Goal: Communication & Community: Connect with others

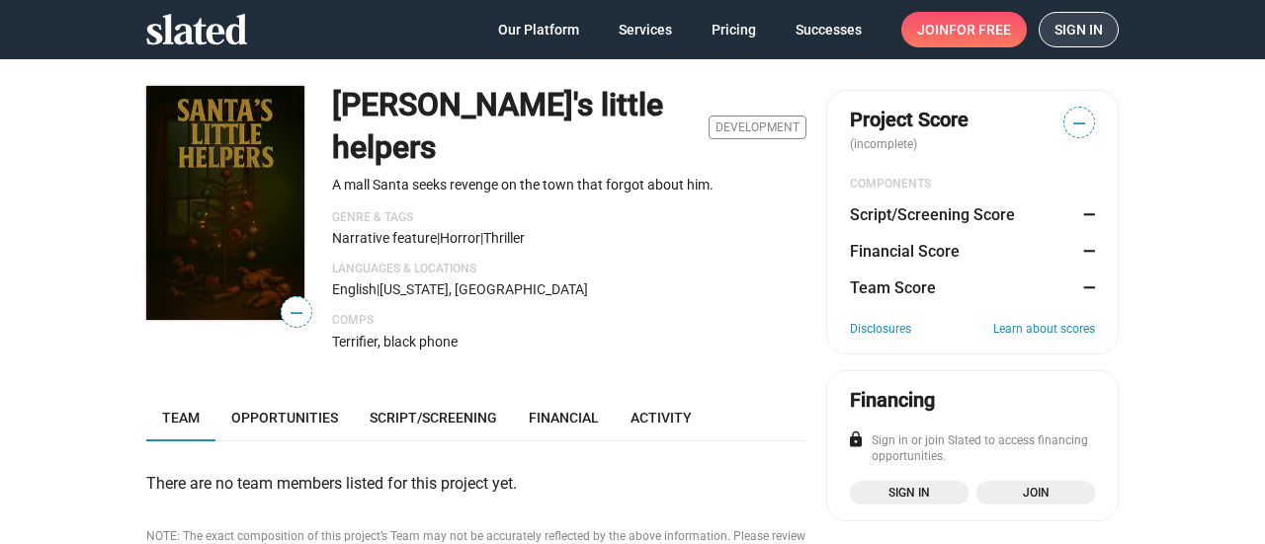
click at [1085, 28] on span "Sign in" at bounding box center [1078, 30] width 48 height 34
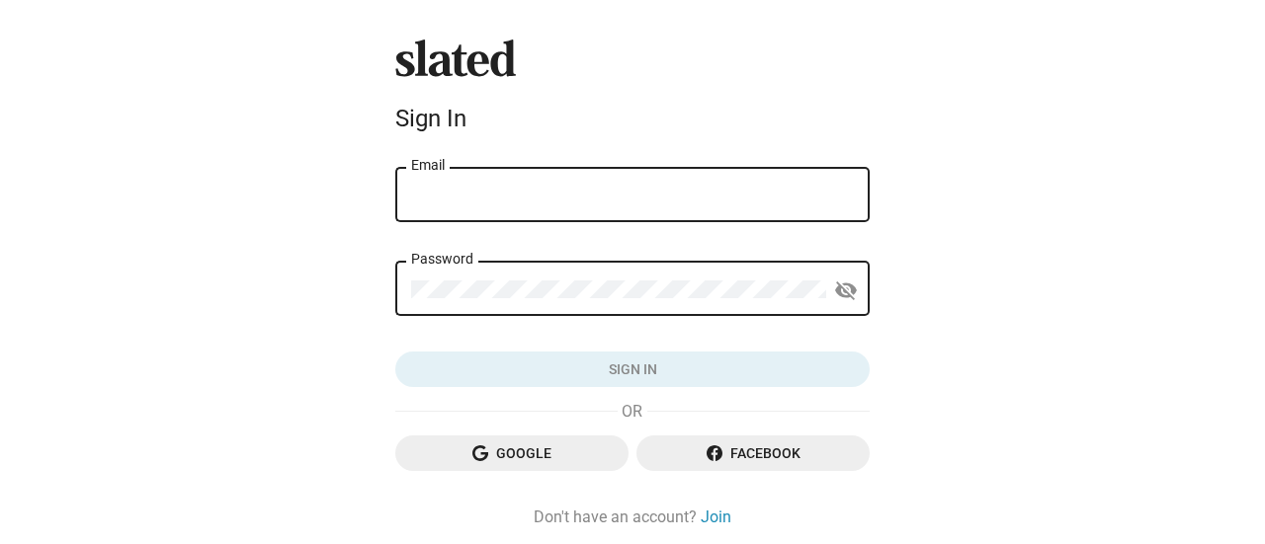
type input "kyledbea1229@gmail.com"
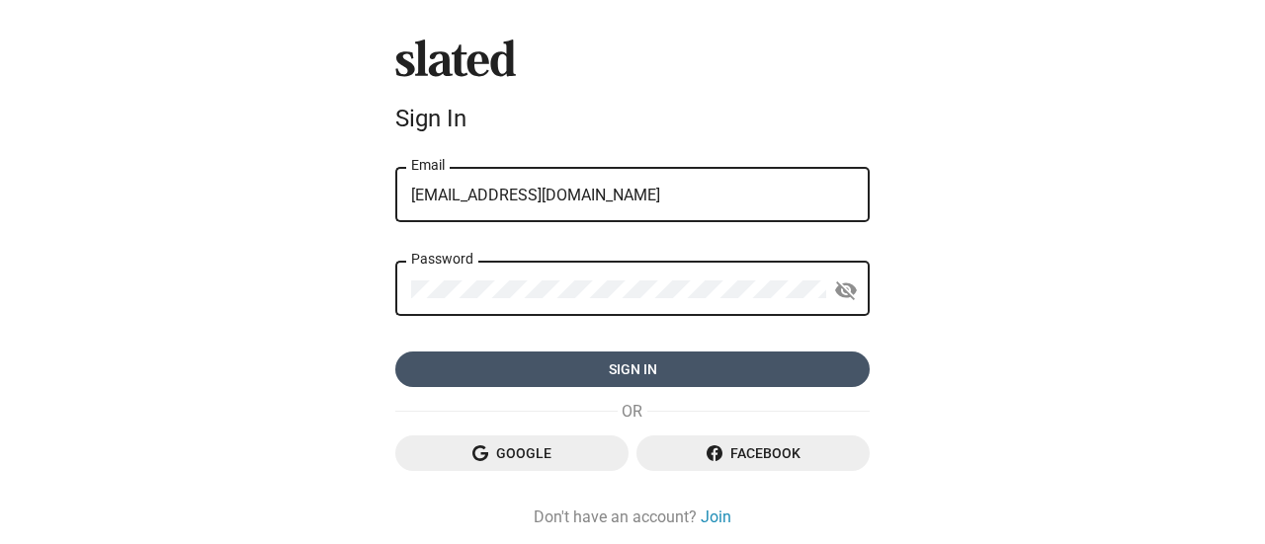
click at [601, 364] on span "Sign in" at bounding box center [632, 370] width 443 height 36
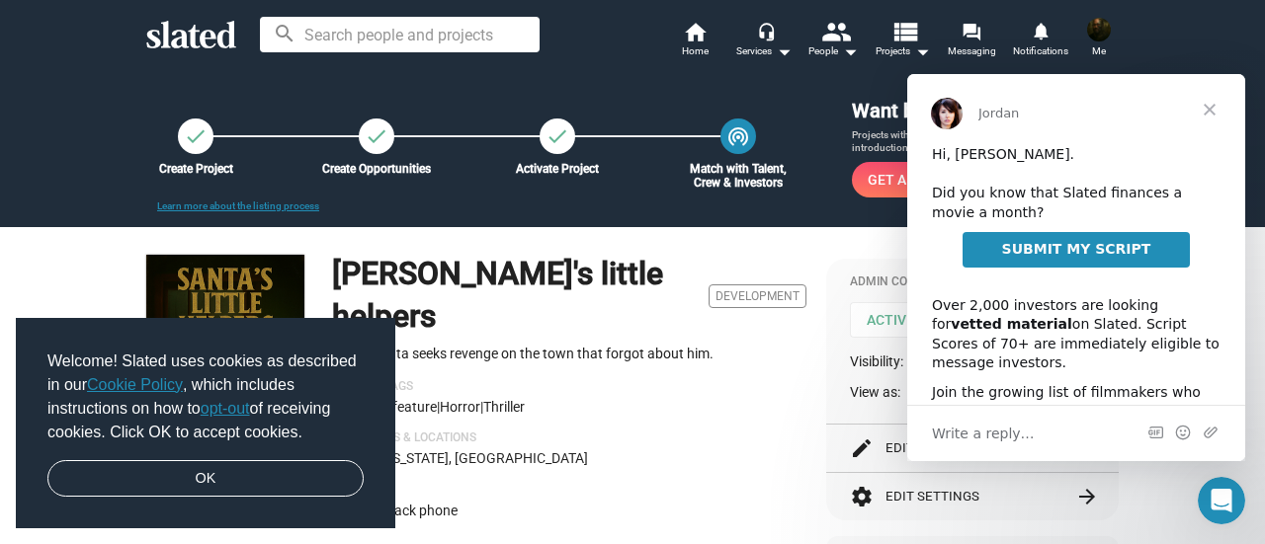
click at [1211, 105] on span "Close" at bounding box center [1209, 109] width 71 height 71
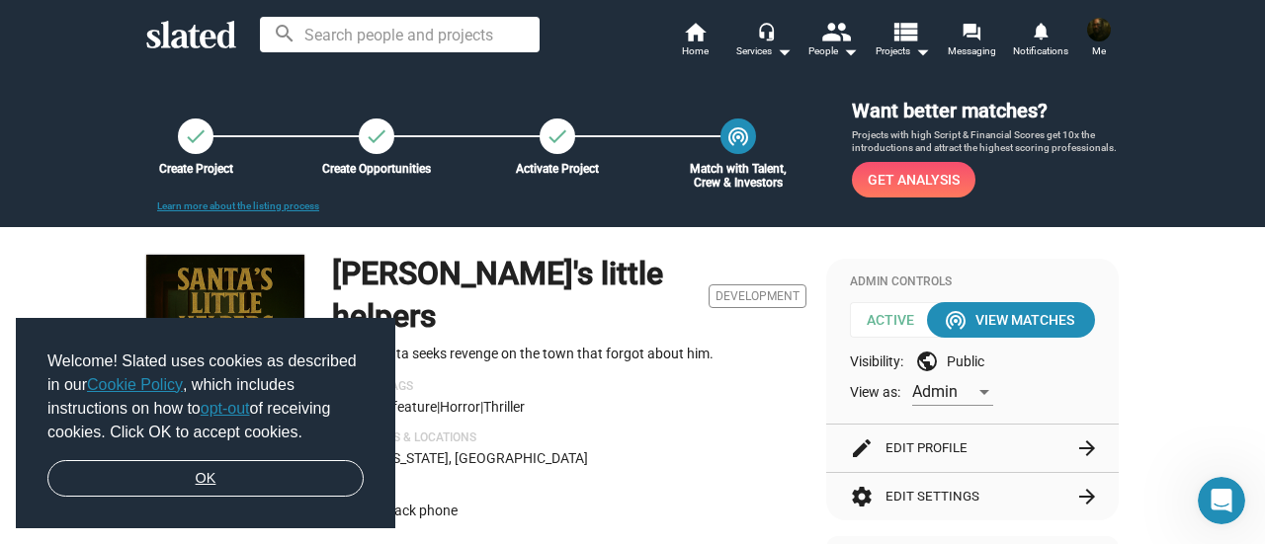
click at [249, 492] on link "OK" at bounding box center [205, 479] width 316 height 38
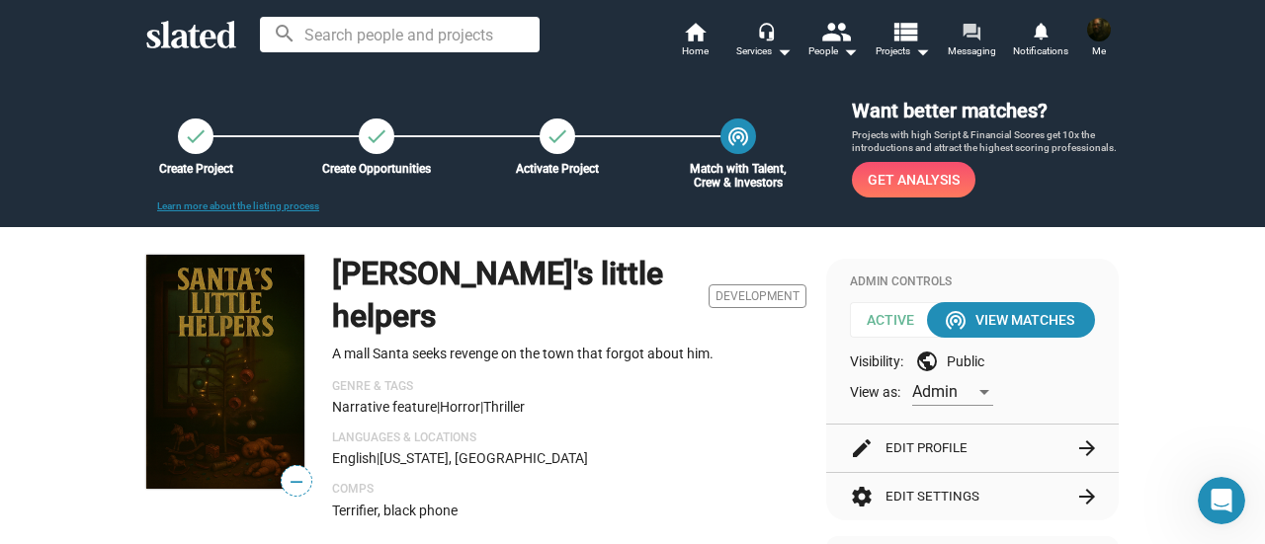
click at [967, 33] on mat-icon "forum" at bounding box center [970, 31] width 19 height 19
